Goal: Information Seeking & Learning: Learn about a topic

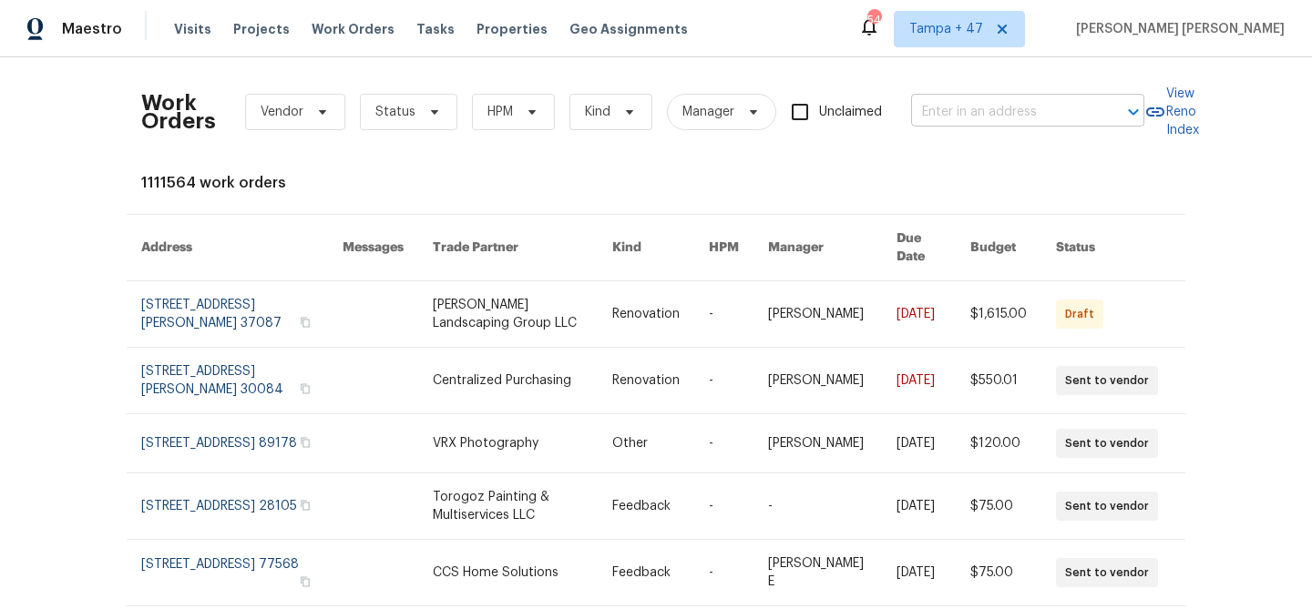
click at [960, 107] on input "text" at bounding box center [1002, 112] width 182 height 28
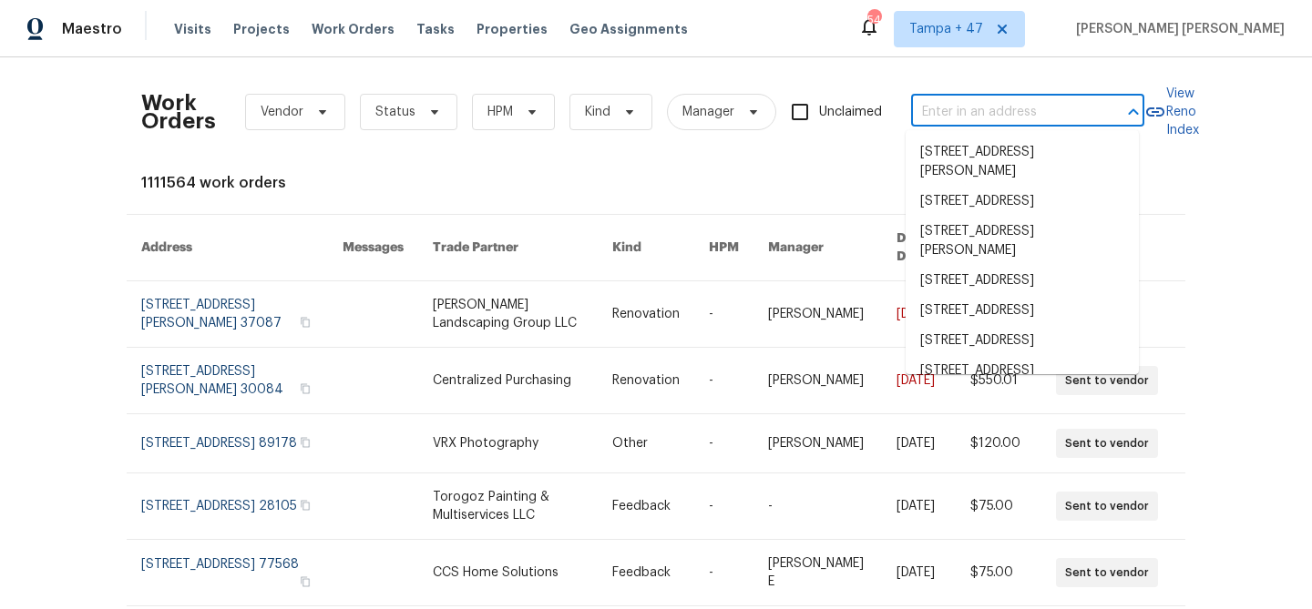
paste input "[STREET_ADDRESS][PERSON_NAME]"
type input "[STREET_ADDRESS][PERSON_NAME]"
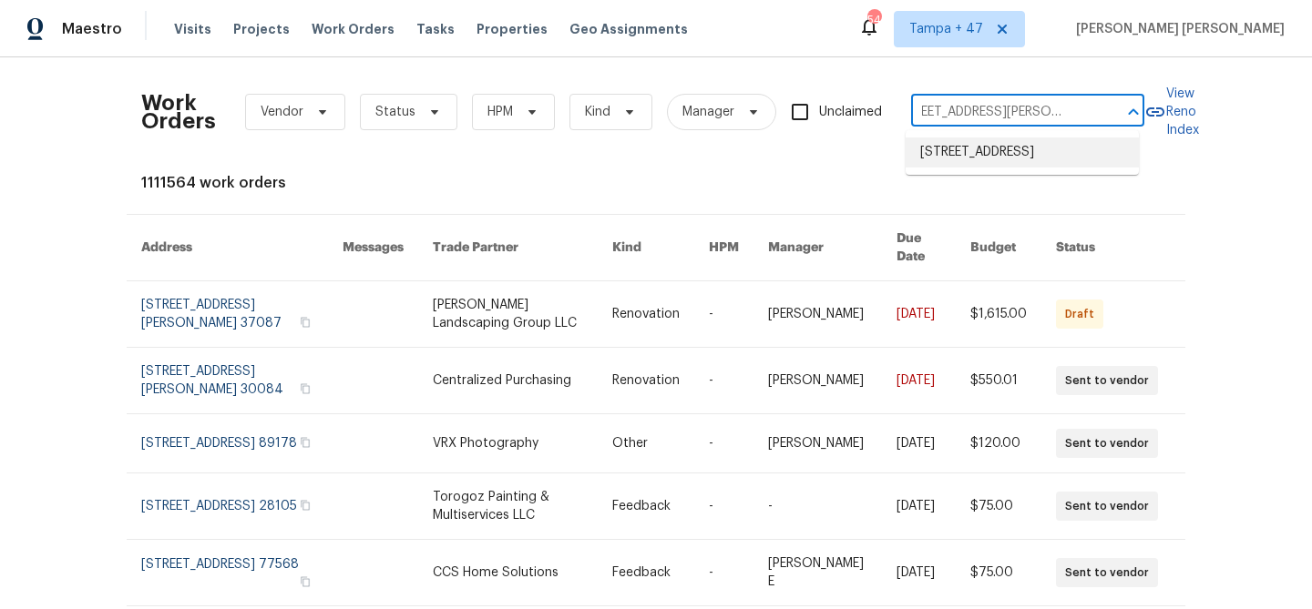
click at [986, 152] on li "[STREET_ADDRESS]" at bounding box center [1021, 153] width 233 height 30
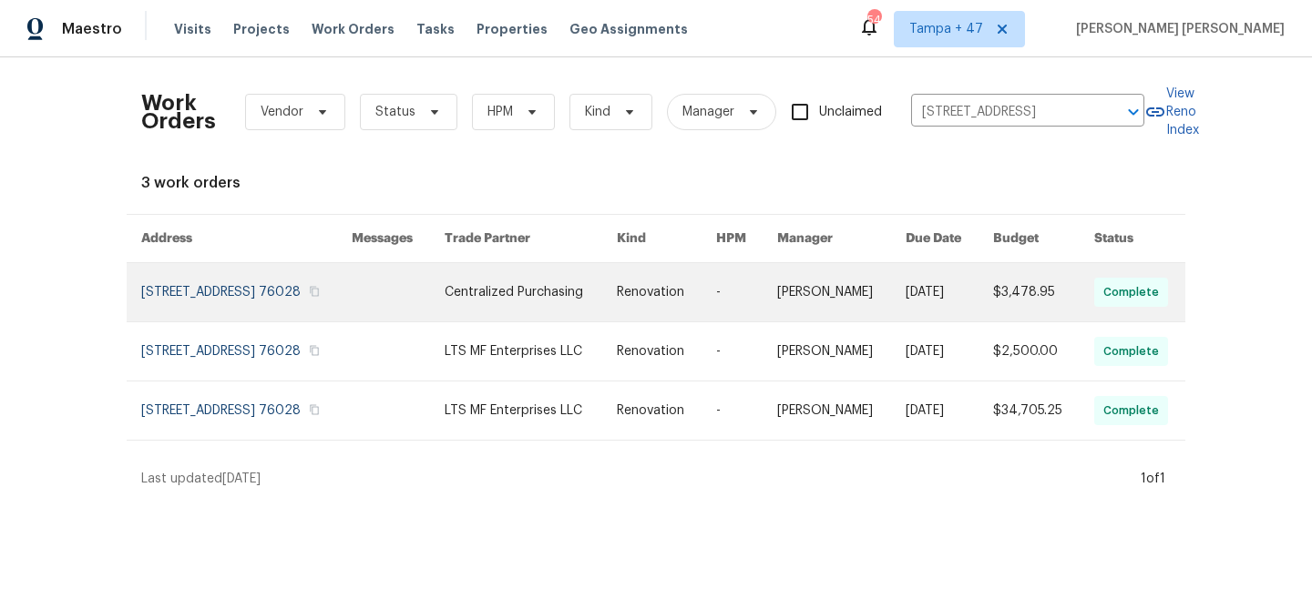
click at [980, 306] on link at bounding box center [948, 292] width 87 height 58
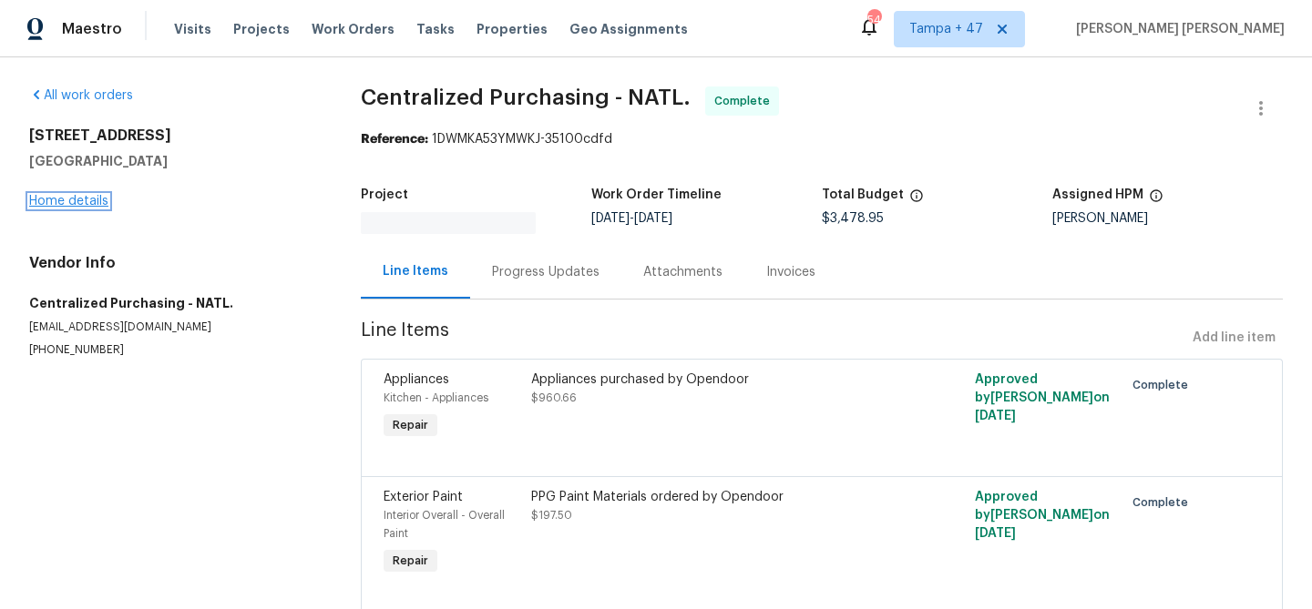
click at [89, 203] on link "Home details" at bounding box center [68, 201] width 79 height 13
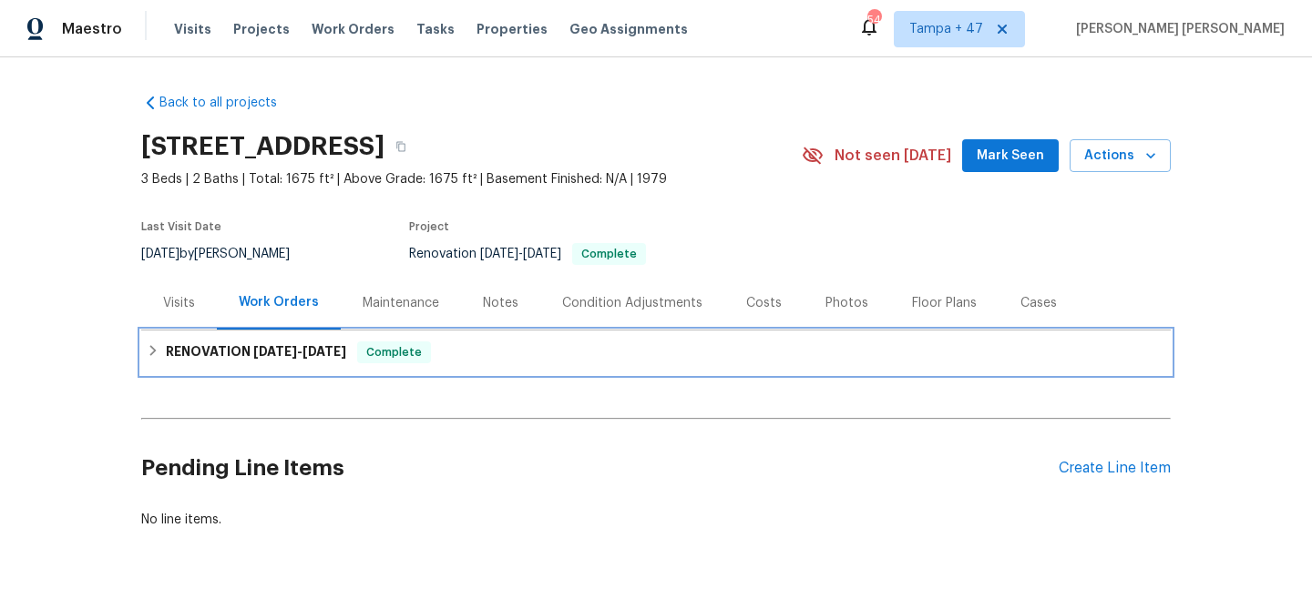
click at [354, 331] on div "RENOVATION 9/8/25 - 10/6/25 Complete" at bounding box center [655, 353] width 1029 height 44
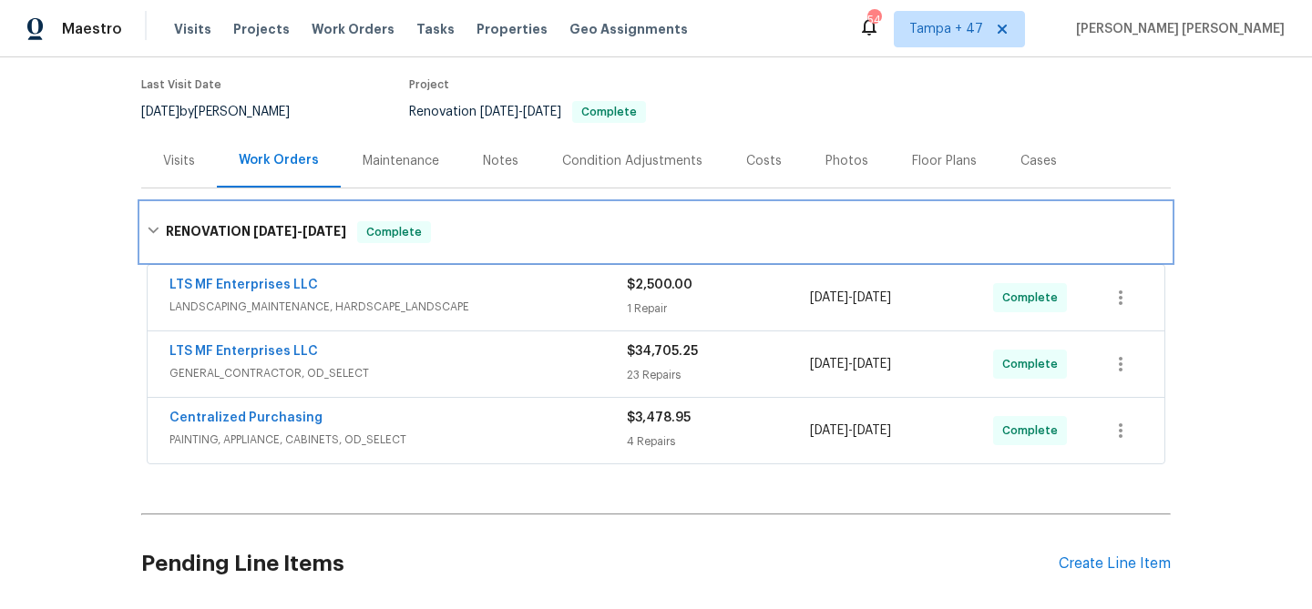
scroll to position [161, 0]
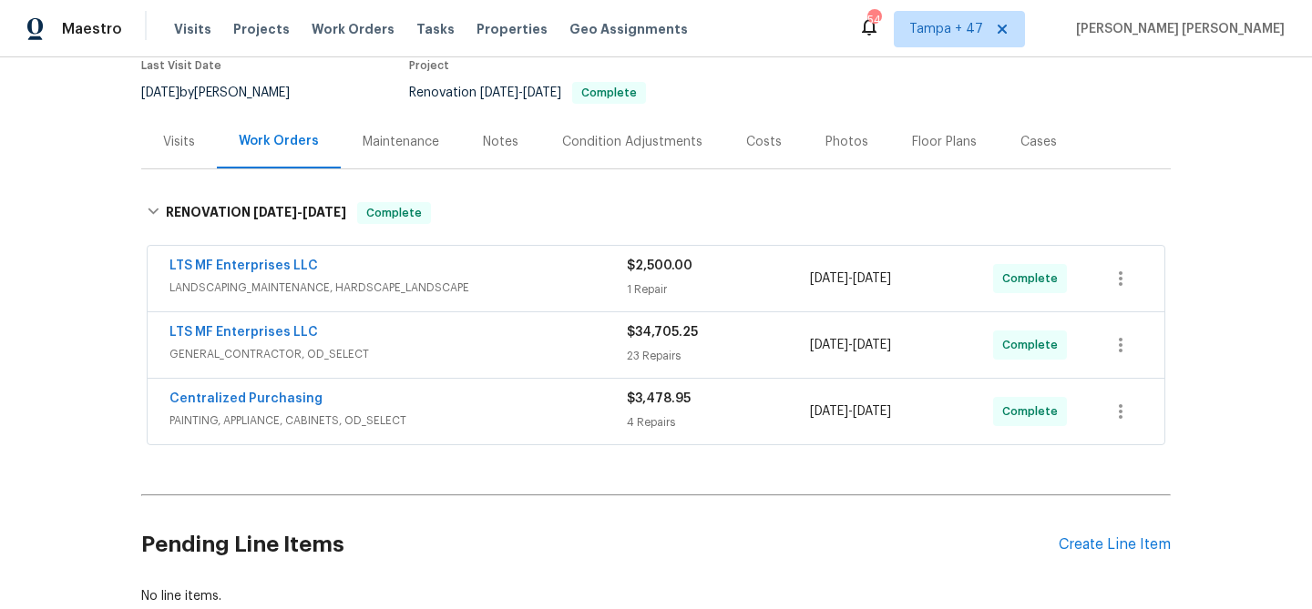
click at [534, 271] on div "LTS MF Enterprises LLC" at bounding box center [397, 268] width 457 height 22
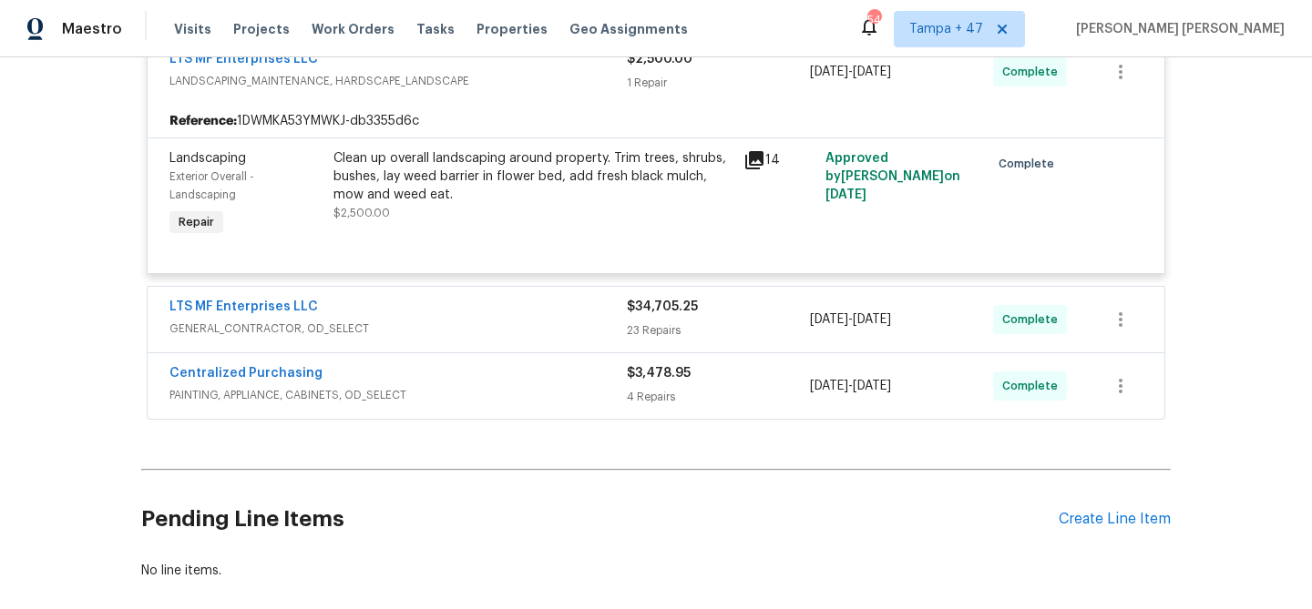
scroll to position [456, 0]
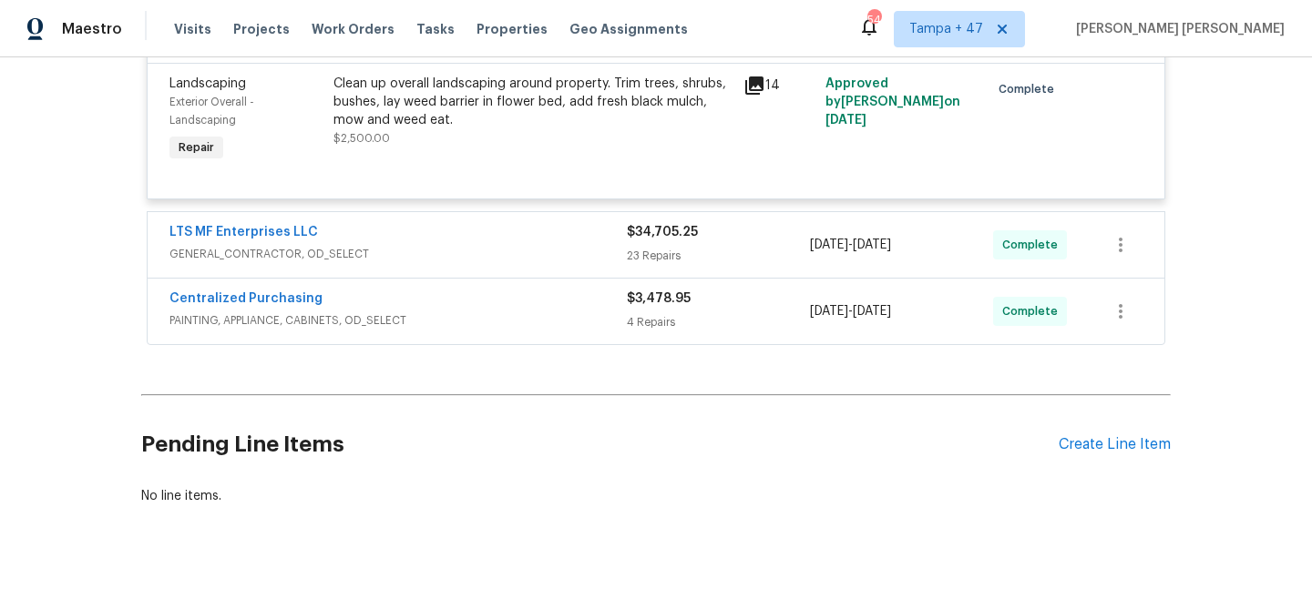
click at [506, 261] on span "GENERAL_CONTRACTOR, OD_SELECT" at bounding box center [397, 254] width 457 height 18
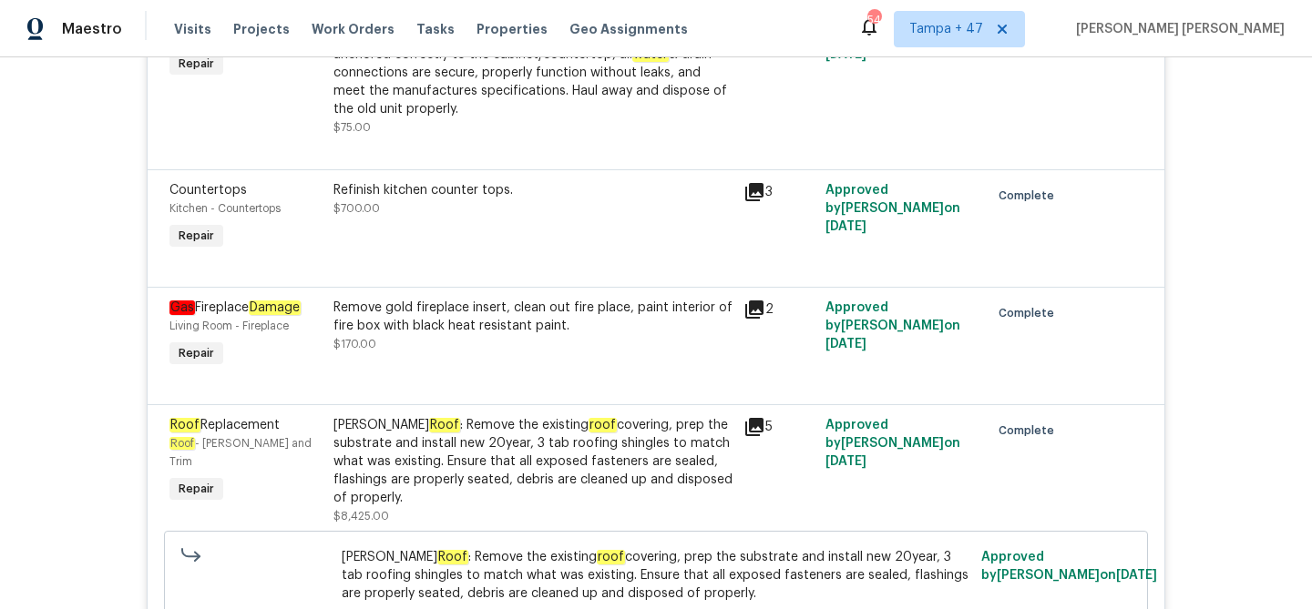
scroll to position [4360, 0]
